Goal: Transaction & Acquisition: Obtain resource

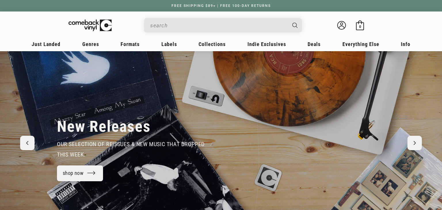
click at [172, 24] on input "When autocomplete results are available use up and down arrows to review and en…" at bounding box center [218, 26] width 136 height 12
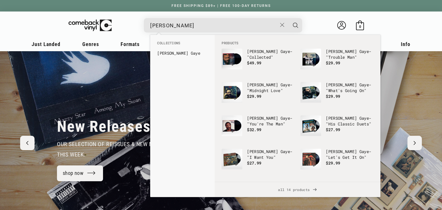
type input "marvin gaye"
click at [289, 18] on button "Search" at bounding box center [296, 25] width 14 height 14
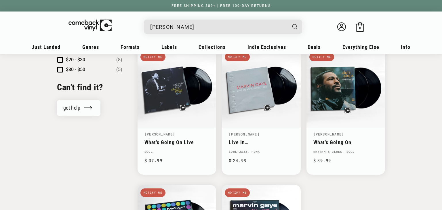
scroll to position [287, 0]
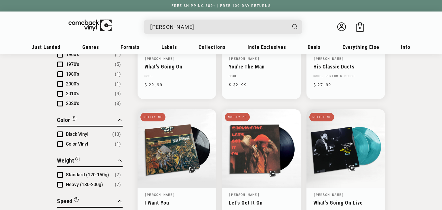
click at [249, 21] on input "[PERSON_NAME]" at bounding box center [218, 27] width 136 height 12
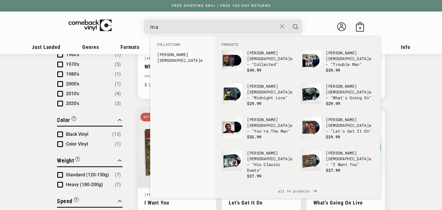
type input "m"
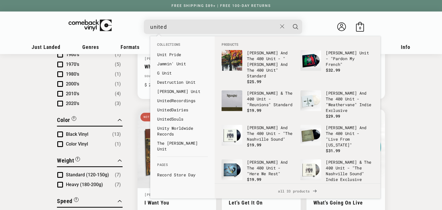
type input "united"
click at [289, 20] on button "Search" at bounding box center [296, 27] width 14 height 14
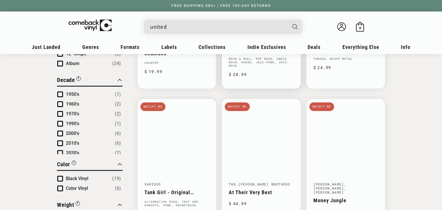
scroll to position [301, 0]
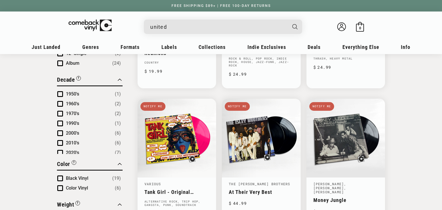
click at [241, 26] on input "united" at bounding box center [218, 27] width 136 height 12
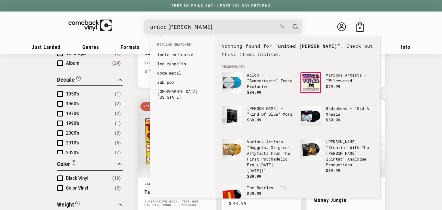
type input "united marvin"
click at [289, 20] on button "Search" at bounding box center [296, 27] width 14 height 14
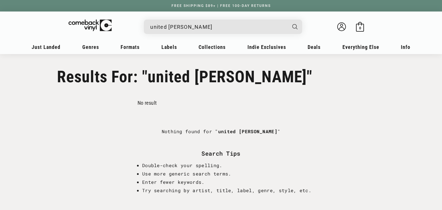
click at [270, 18] on div "united marvin Welcome back Bag 0 0 items" at bounding box center [221, 28] width 357 height 22
click at [268, 20] on div "united marvin" at bounding box center [226, 27] width 153 height 14
click at [240, 27] on input "united marvin" at bounding box center [218, 27] width 136 height 12
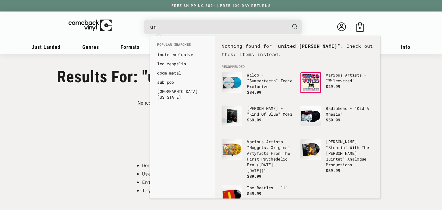
type input "u"
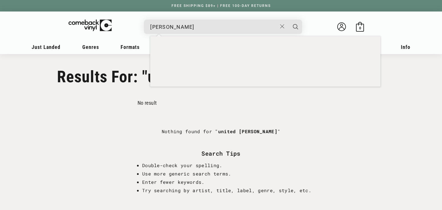
type input "[PERSON_NAME]"
click at [289, 20] on button "Search" at bounding box center [296, 27] width 14 height 14
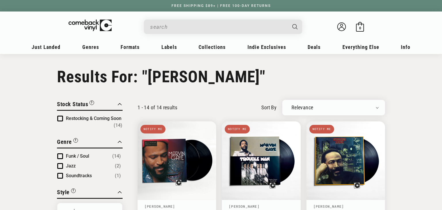
type input "[PERSON_NAME]"
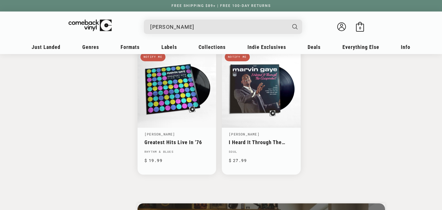
scroll to position [618, 0]
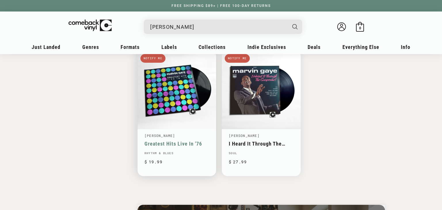
click at [199, 141] on link "Greatest Hits Live In '76" at bounding box center [177, 144] width 65 height 6
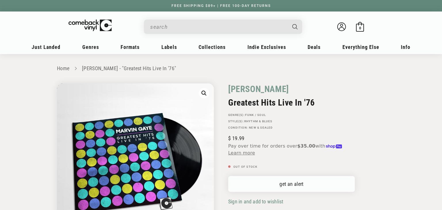
click at [296, 179] on link "get an alert" at bounding box center [291, 184] width 127 height 16
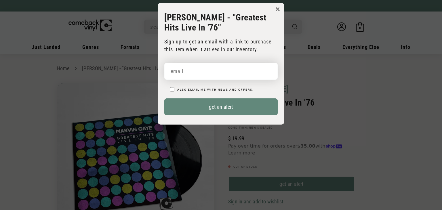
click at [195, 67] on input "email" at bounding box center [220, 71] width 113 height 17
type input "[EMAIL_ADDRESS][DOMAIN_NAME]"
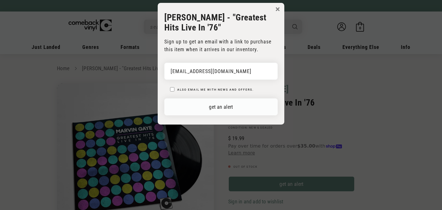
click at [235, 108] on button "get an alert" at bounding box center [220, 106] width 113 height 17
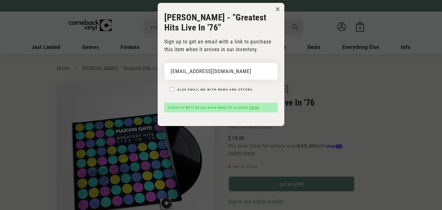
click at [277, 6] on button "×" at bounding box center [278, 9] width 5 height 9
